Goal: Find contact information: Find contact information

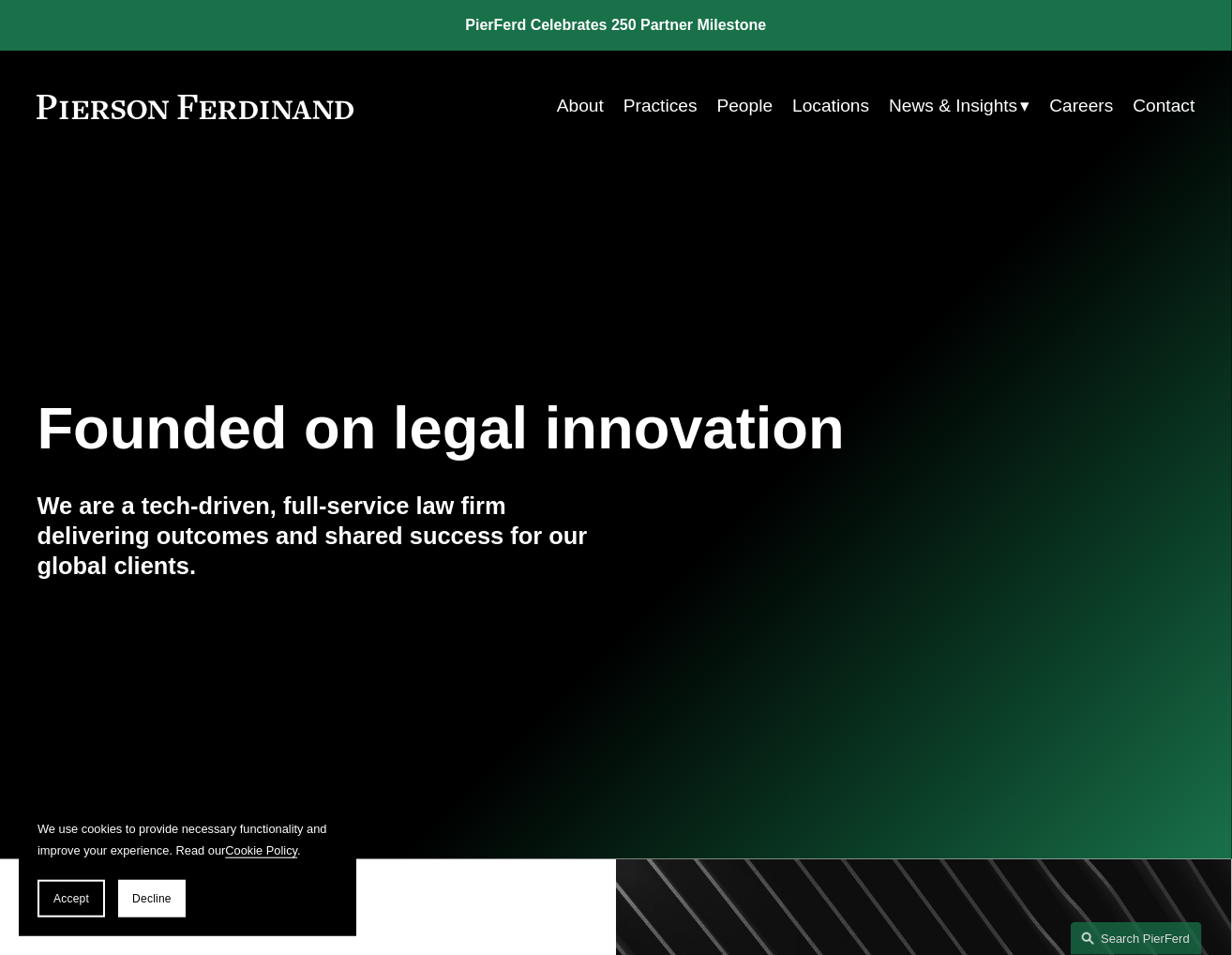
click at [830, 109] on link "Locations" at bounding box center [831, 105] width 77 height 35
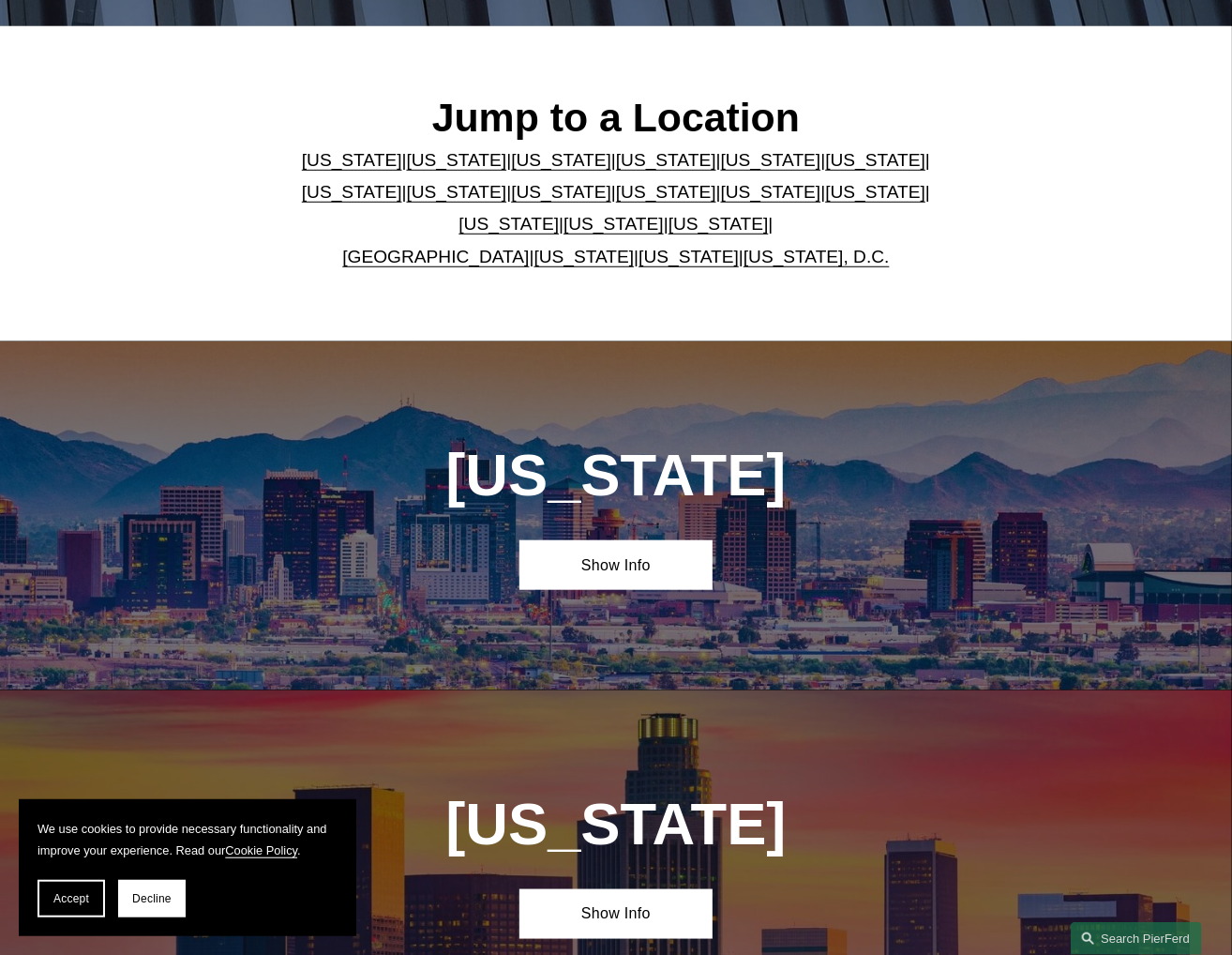
scroll to position [469, 0]
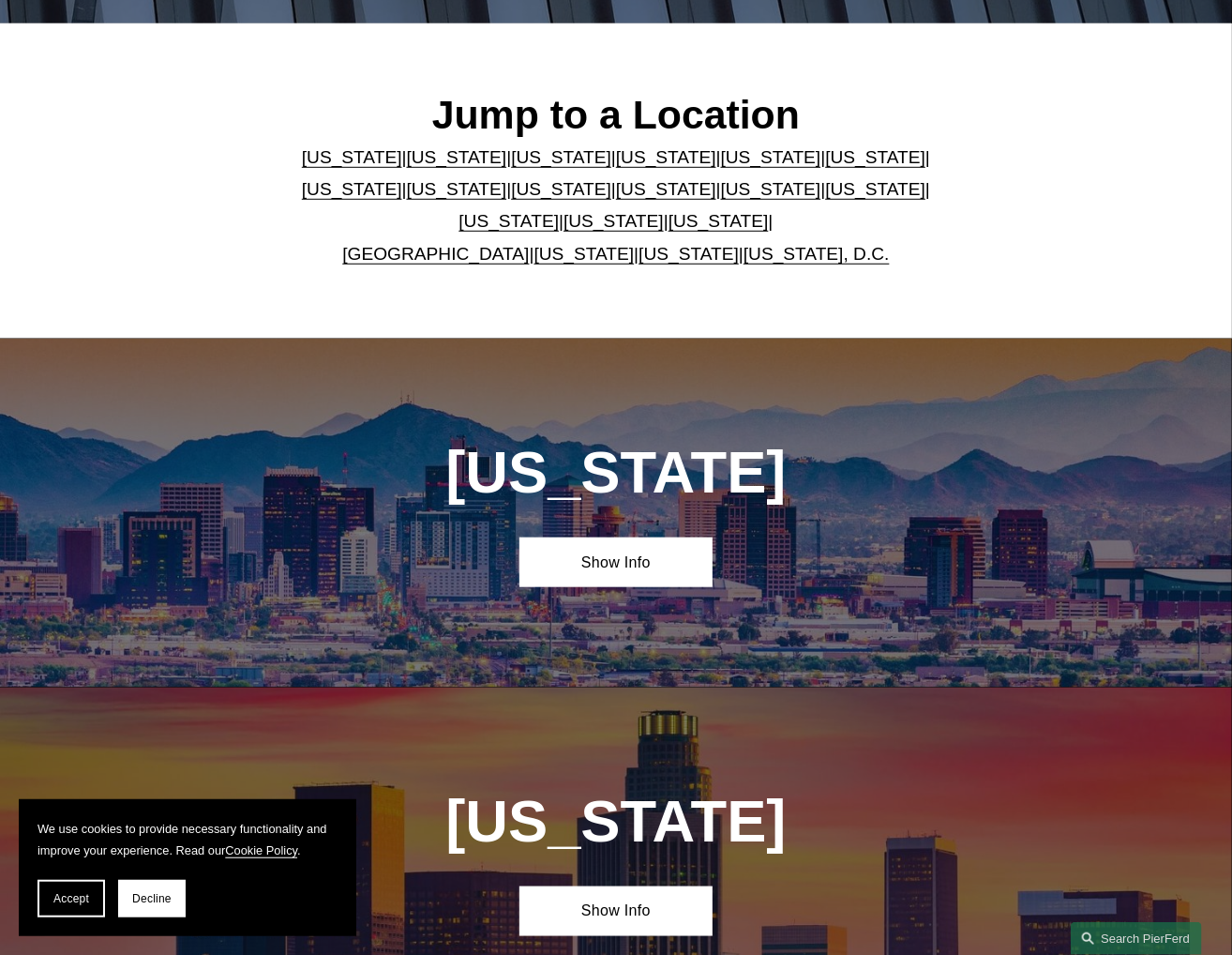
click at [829, 264] on link "[US_STATE], D.C." at bounding box center [817, 254] width 146 height 20
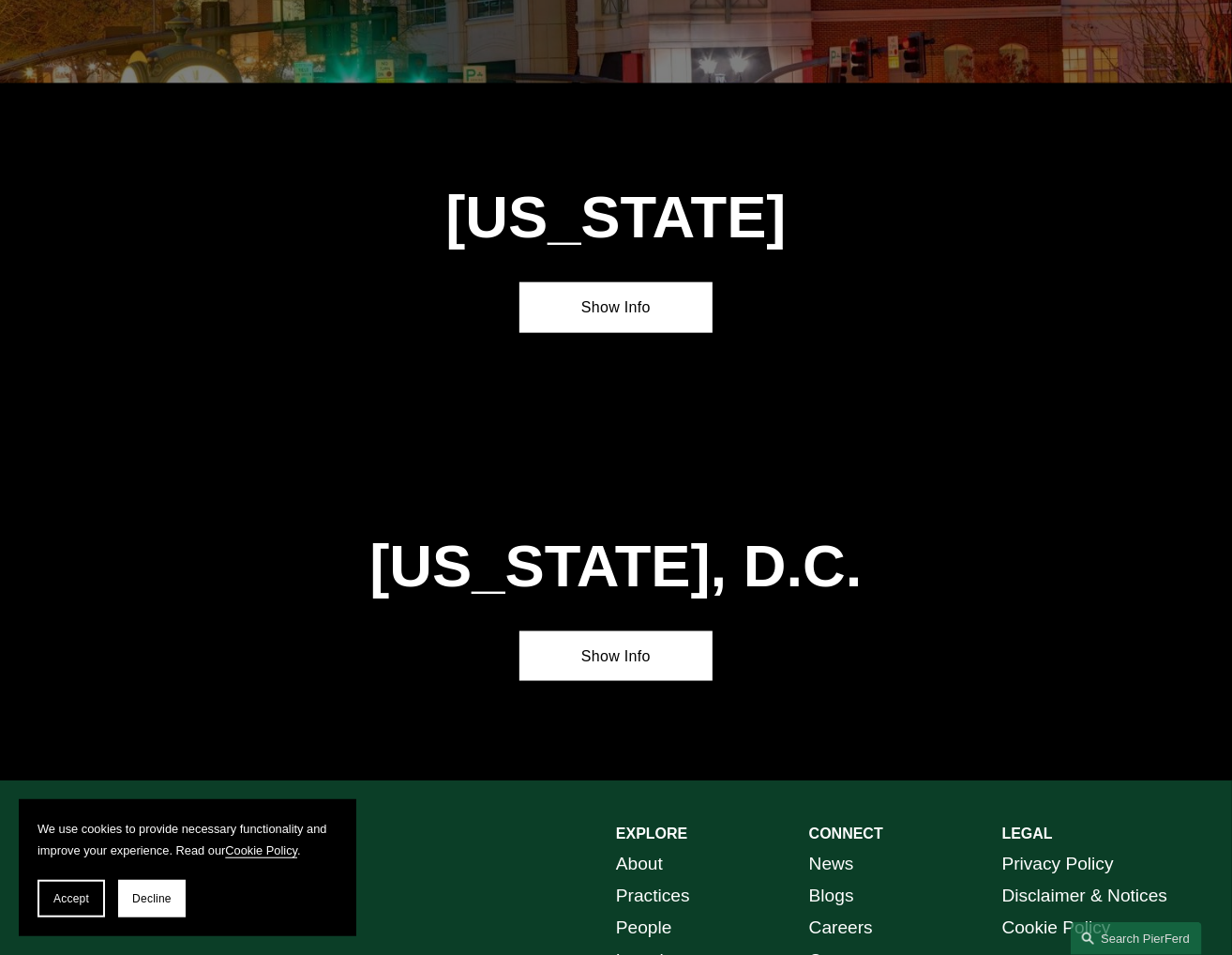
scroll to position [6963, 0]
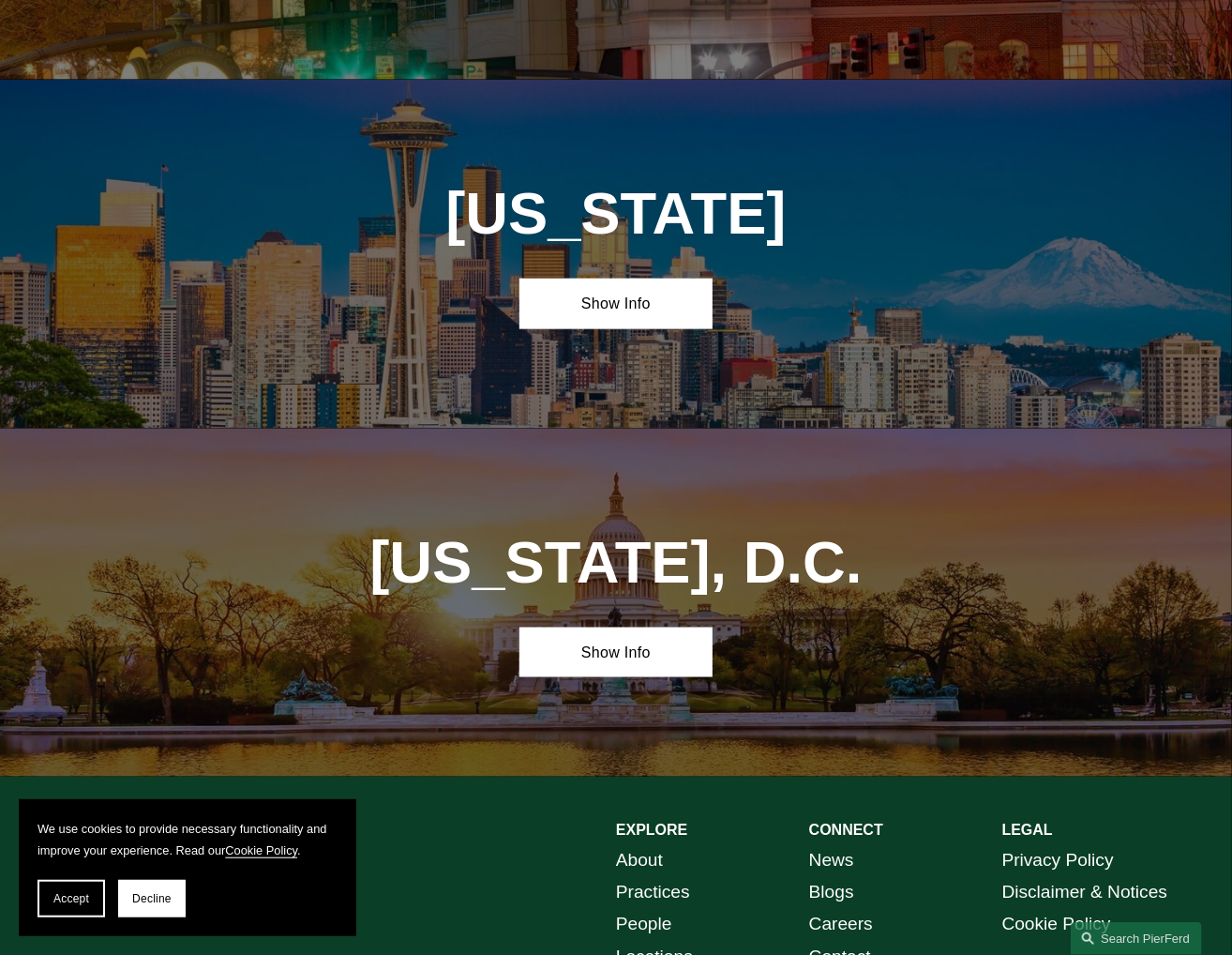
click at [616, 628] on link "Show Info" at bounding box center [616, 653] width 193 height 50
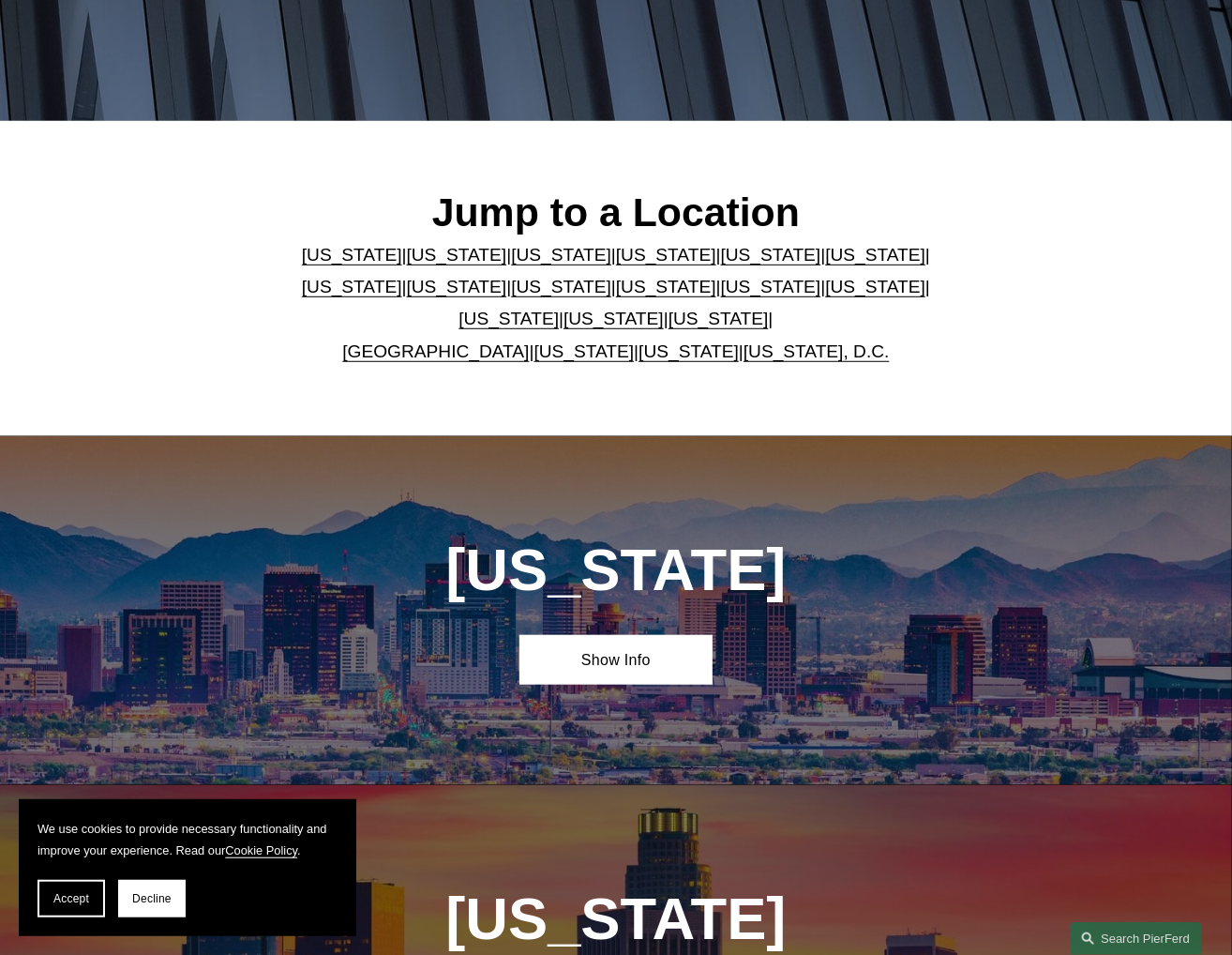
scroll to position [0, 0]
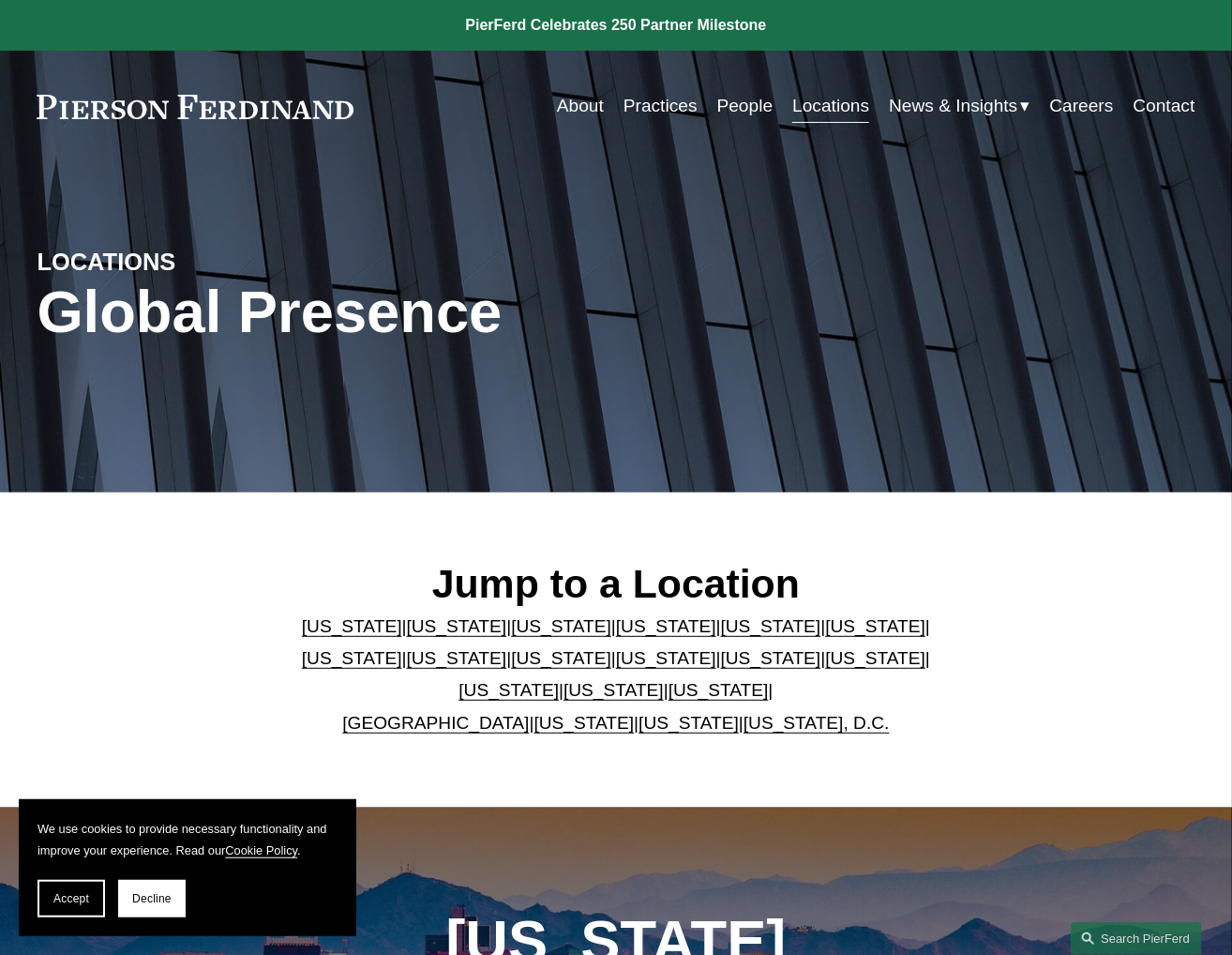
click at [557, 114] on link "About" at bounding box center [580, 105] width 47 height 35
